Goal: Information Seeking & Learning: Learn about a topic

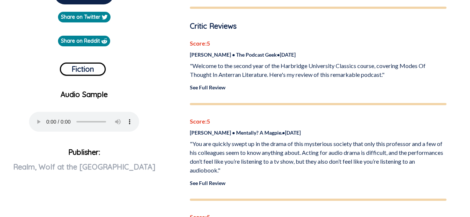
scroll to position [231, 0]
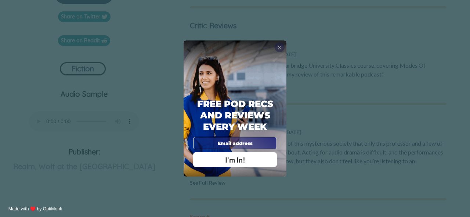
click at [280, 46] on span "X" at bounding box center [279, 47] width 4 height 7
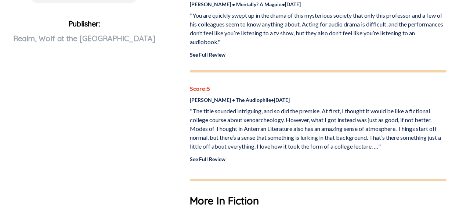
scroll to position [360, 0]
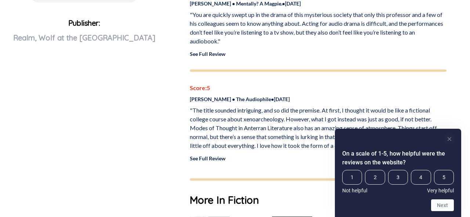
click at [451, 138] on icon "Hide survey" at bounding box center [450, 139] width 4 height 4
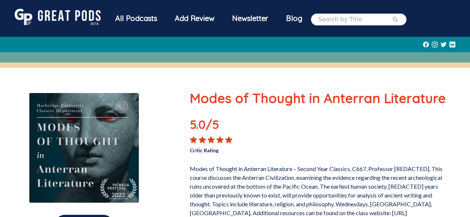
scroll to position [0, 0]
click at [128, 19] on div "All Podcasts" at bounding box center [137, 18] width 60 height 19
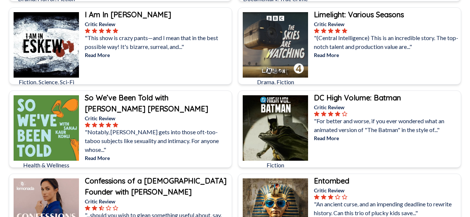
scroll to position [3244, 0]
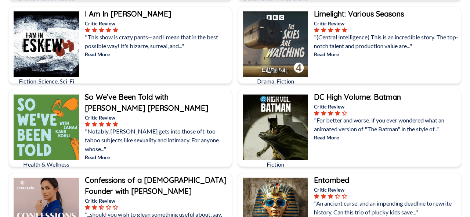
click at [107, 14] on b "I Am In [PERSON_NAME]" at bounding box center [128, 13] width 86 height 9
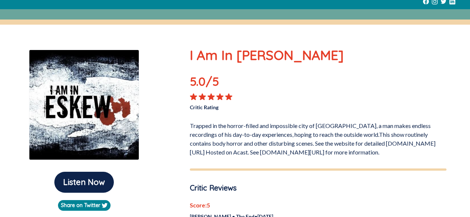
scroll to position [43, 0]
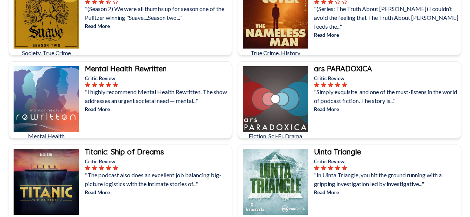
scroll to position [1116, 0]
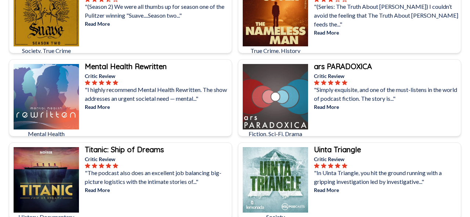
click at [338, 87] on p ""Simply exquisite, and one of the must-listens in the world of podcast fiction.…" at bounding box center [387, 94] width 146 height 18
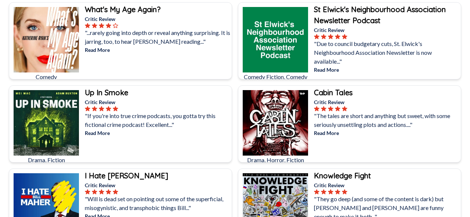
scroll to position [1924, 0]
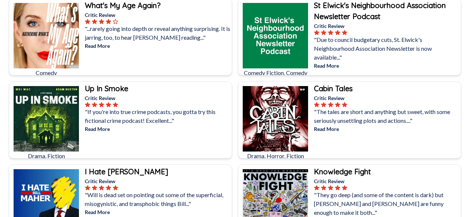
click at [125, 88] on b "Up In Smoke" at bounding box center [106, 88] width 43 height 9
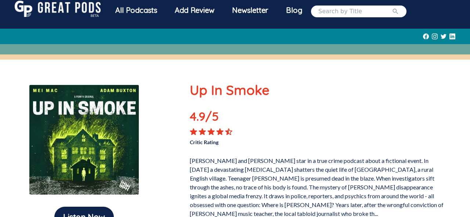
scroll to position [8, 0]
